Goal: Find specific page/section: Find specific page/section

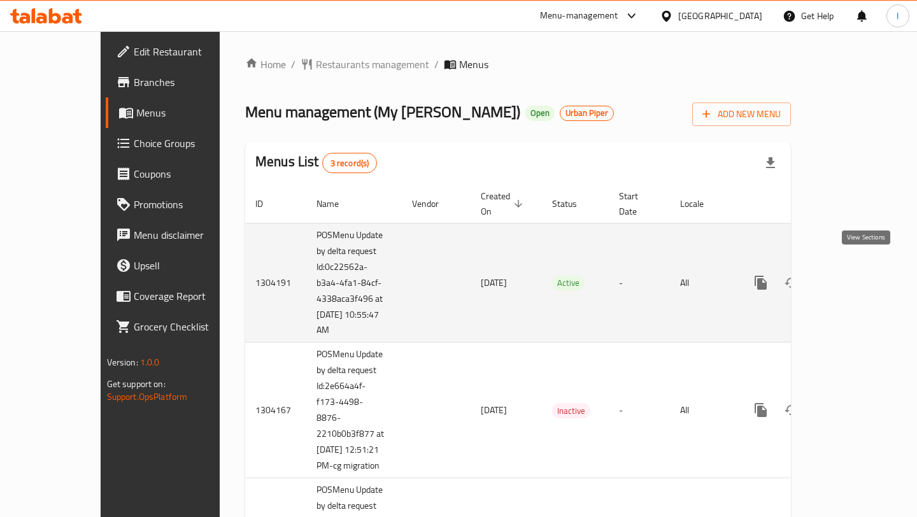
click at [860, 275] on icon "enhanced table" at bounding box center [852, 282] width 15 height 15
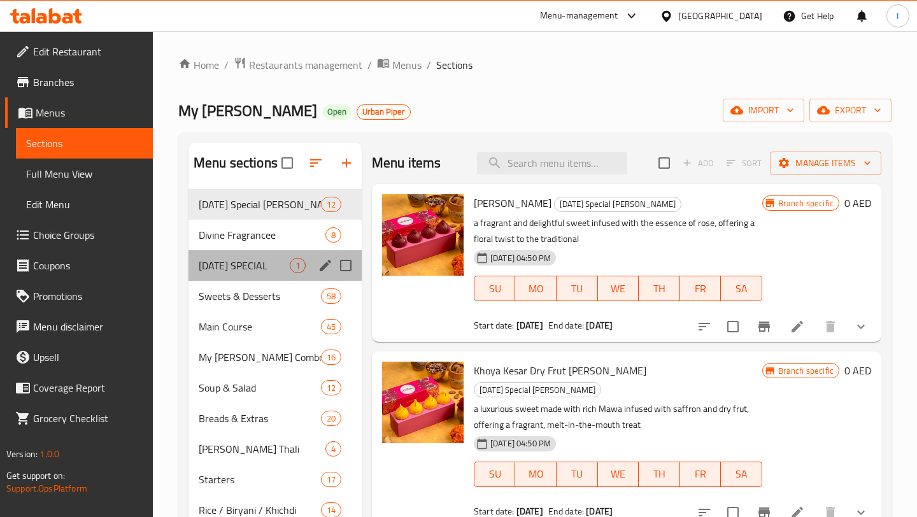
click at [251, 255] on div "[DATE] SPECIAL 1" at bounding box center [274, 265] width 173 height 31
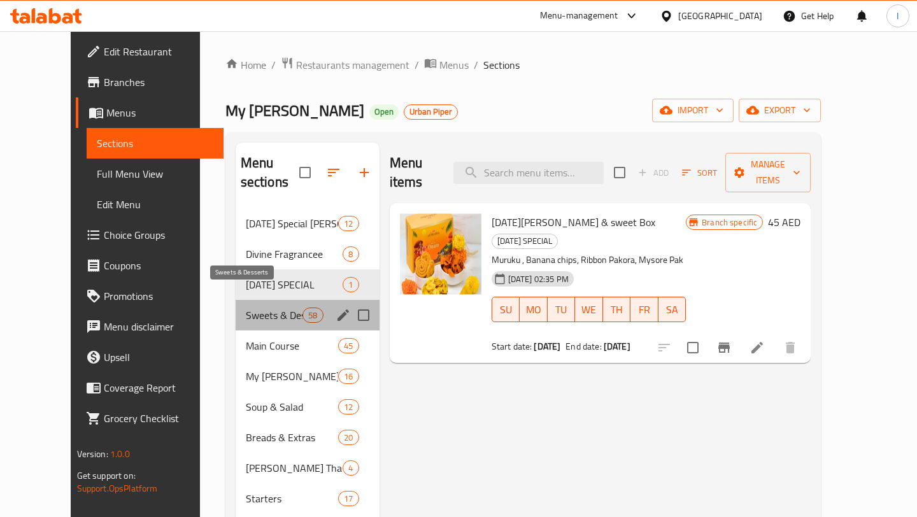
click at [251, 308] on span "Sweets & Desserts" at bounding box center [274, 315] width 57 height 15
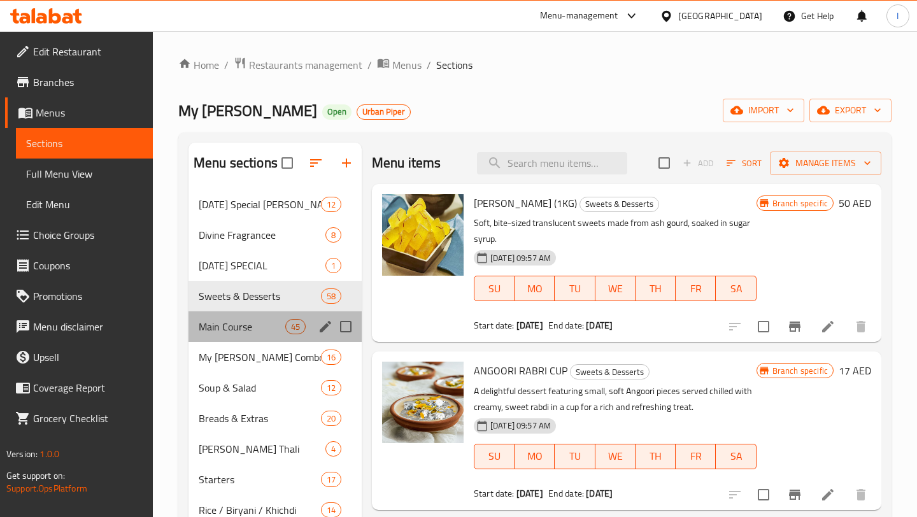
click at [247, 316] on div "Main Course 45" at bounding box center [274, 326] width 173 height 31
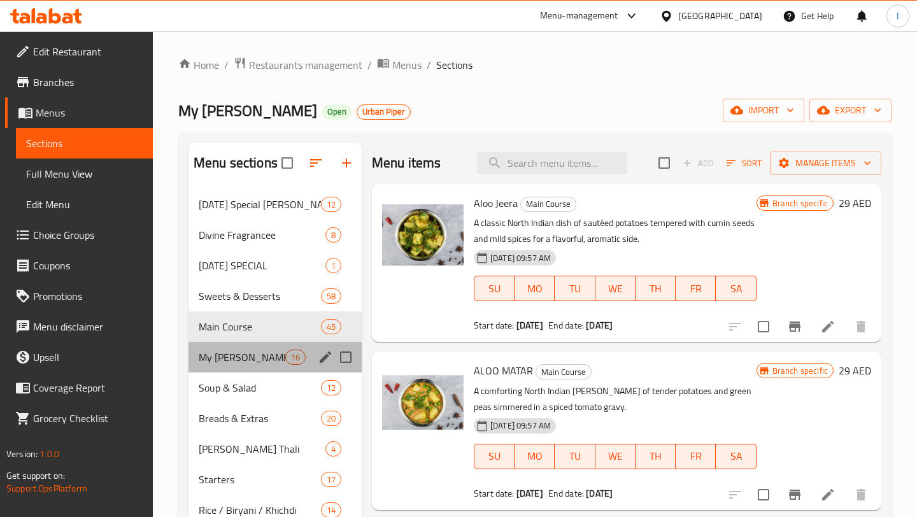
click at [244, 348] on div "My [PERSON_NAME] Combo 16" at bounding box center [274, 357] width 173 height 31
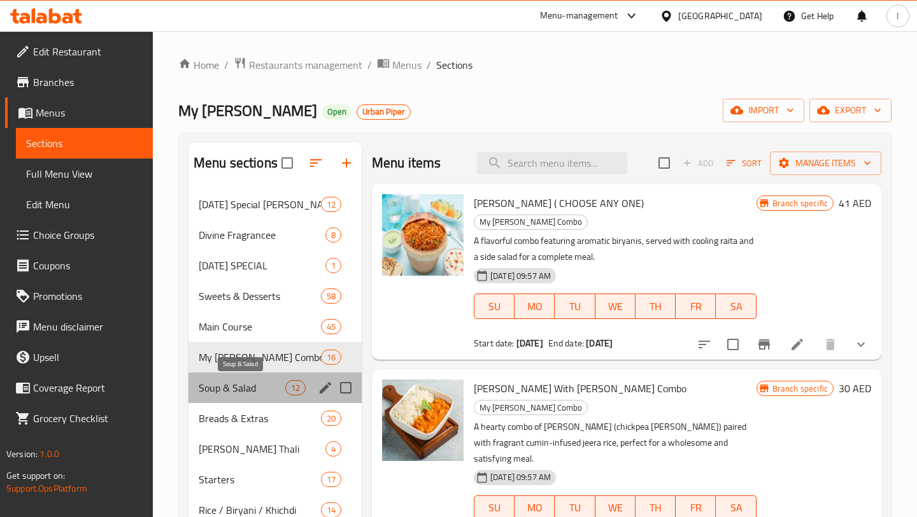
click at [246, 386] on span "Soup & Salad" at bounding box center [242, 387] width 87 height 15
